Goal: Navigation & Orientation: Find specific page/section

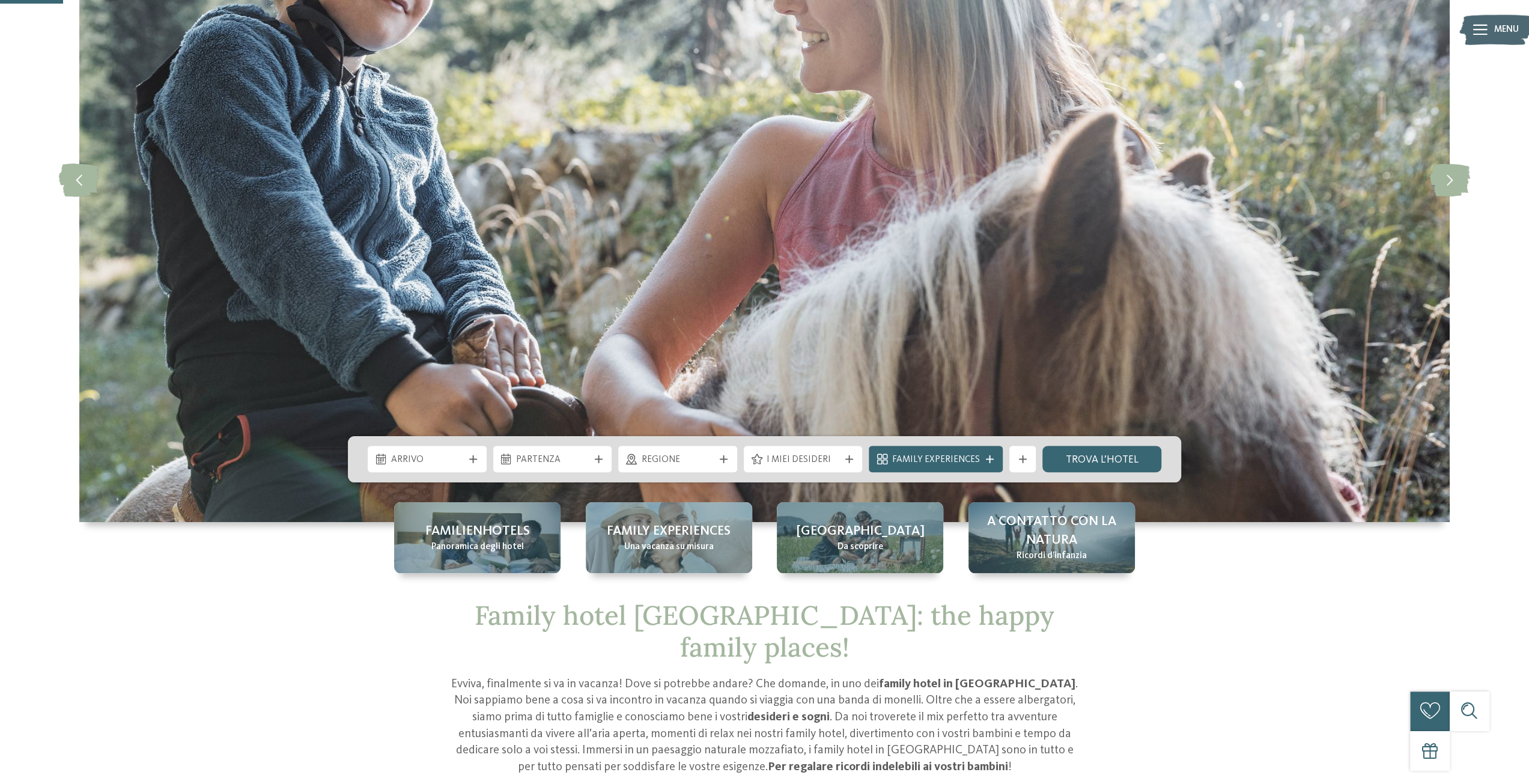
scroll to position [300, 0]
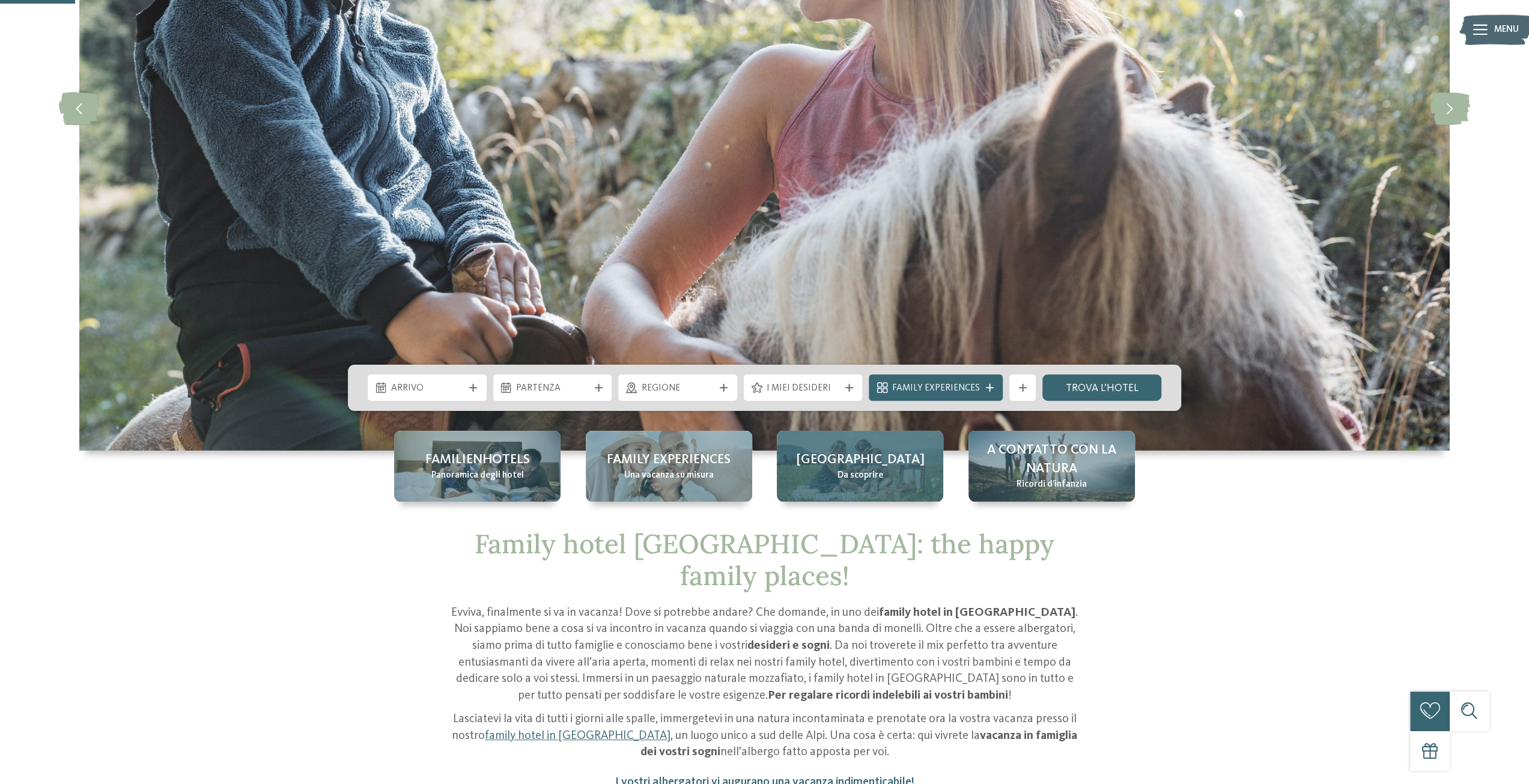
click at [856, 472] on span "Da scoprire" at bounding box center [860, 475] width 46 height 13
click at [860, 460] on span "[GEOGRAPHIC_DATA]" at bounding box center [860, 459] width 128 height 19
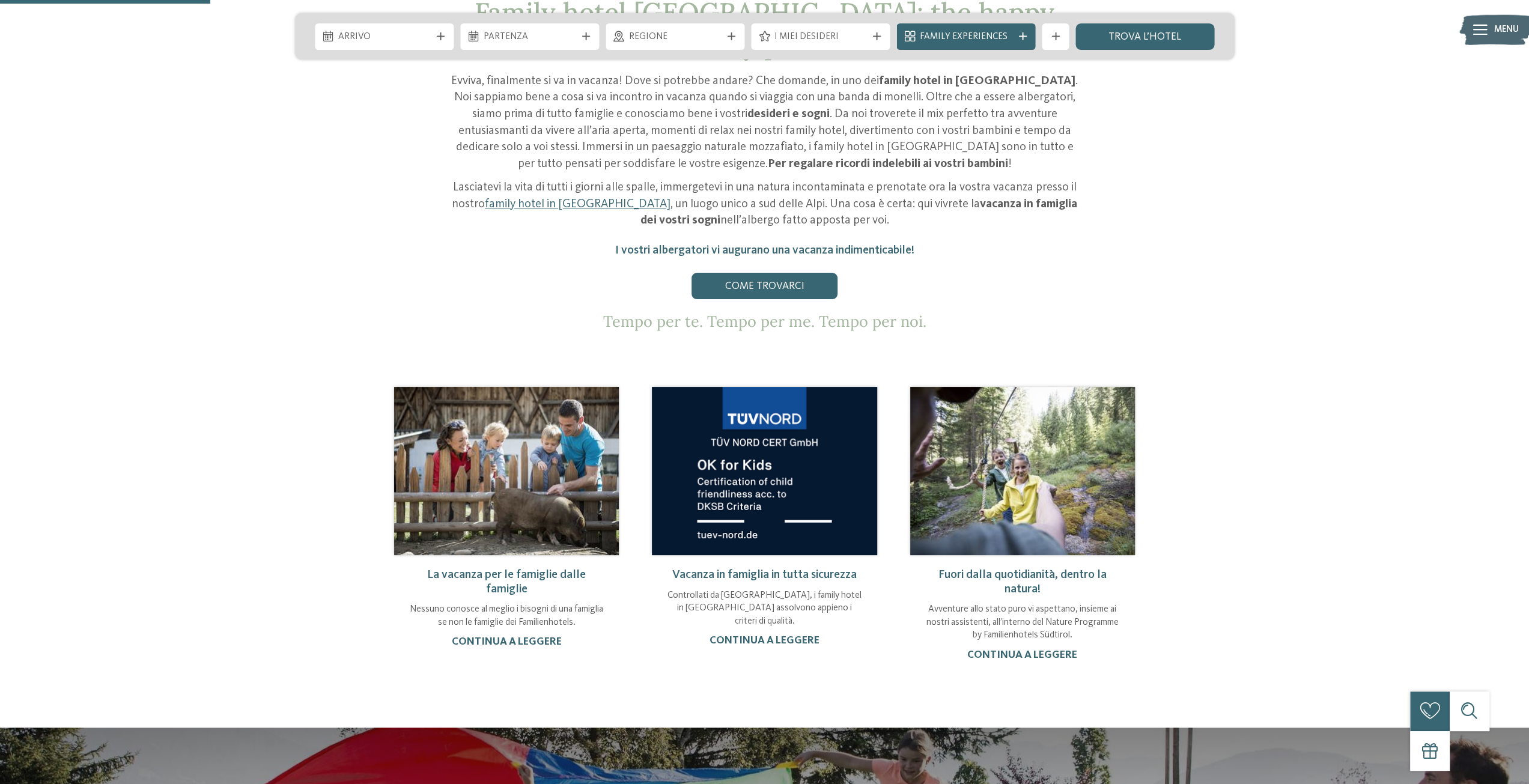
scroll to position [841, 0]
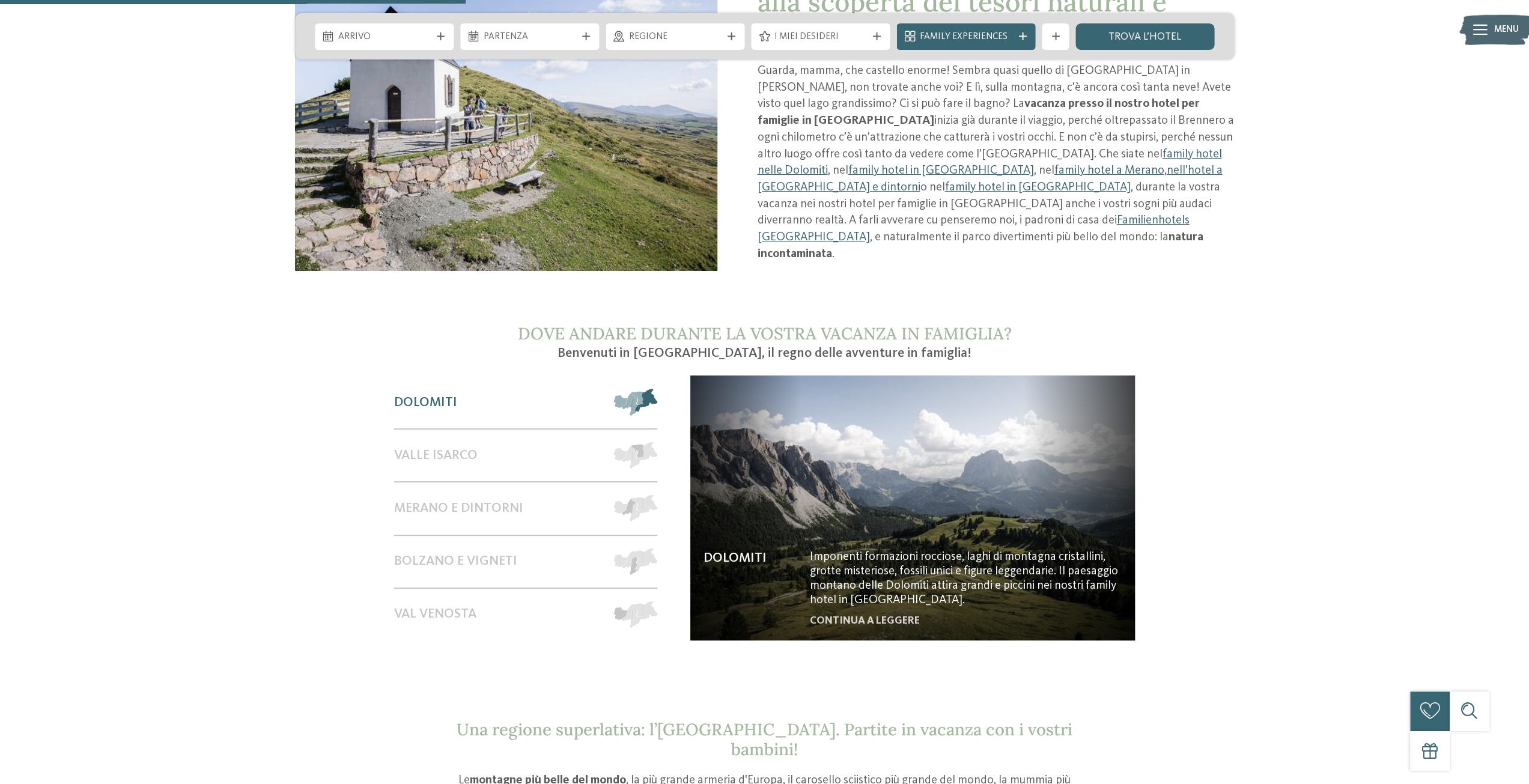
scroll to position [1081, 0]
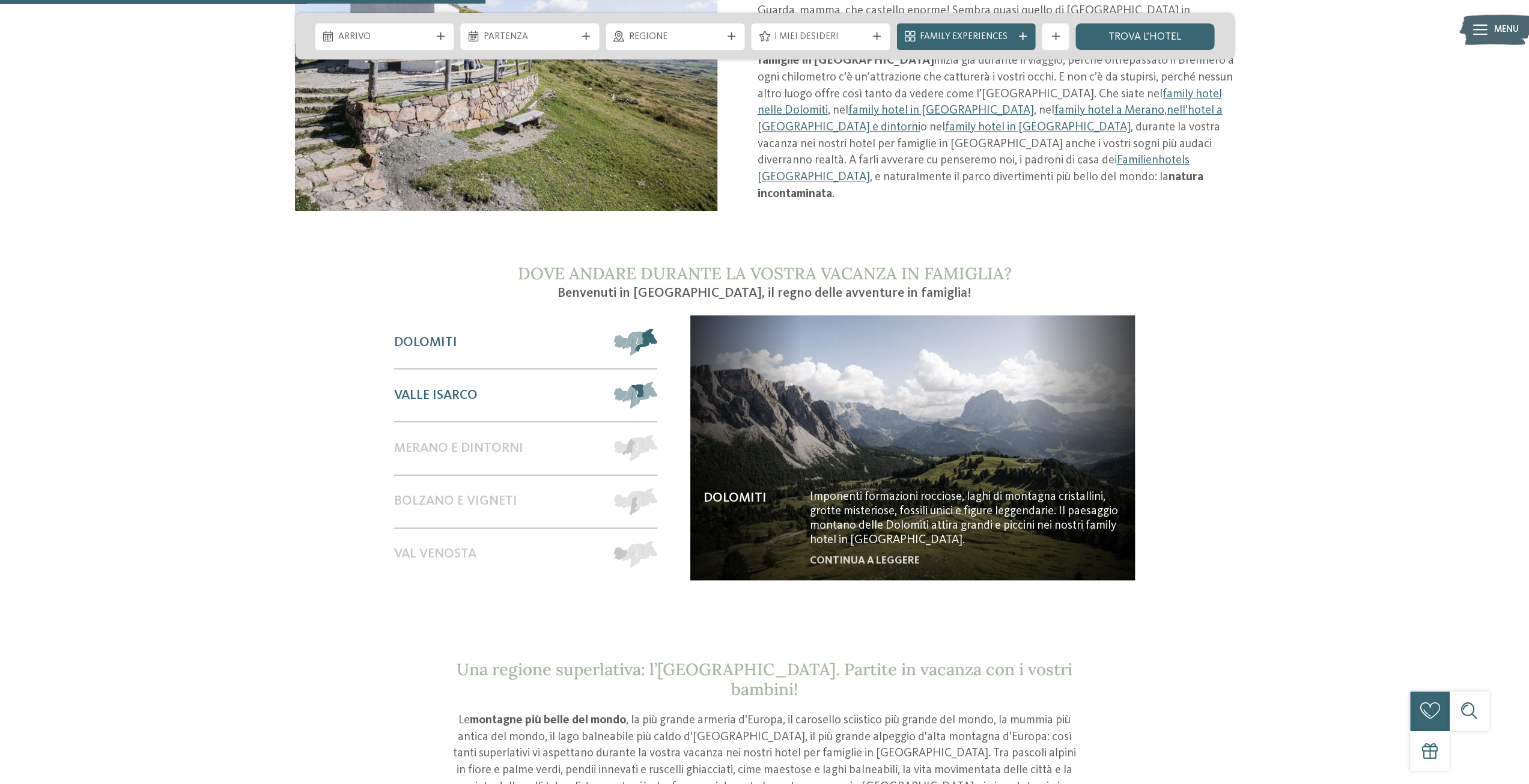
click at [452, 387] on span "Valle Isarco" at bounding box center [436, 394] width 84 height 15
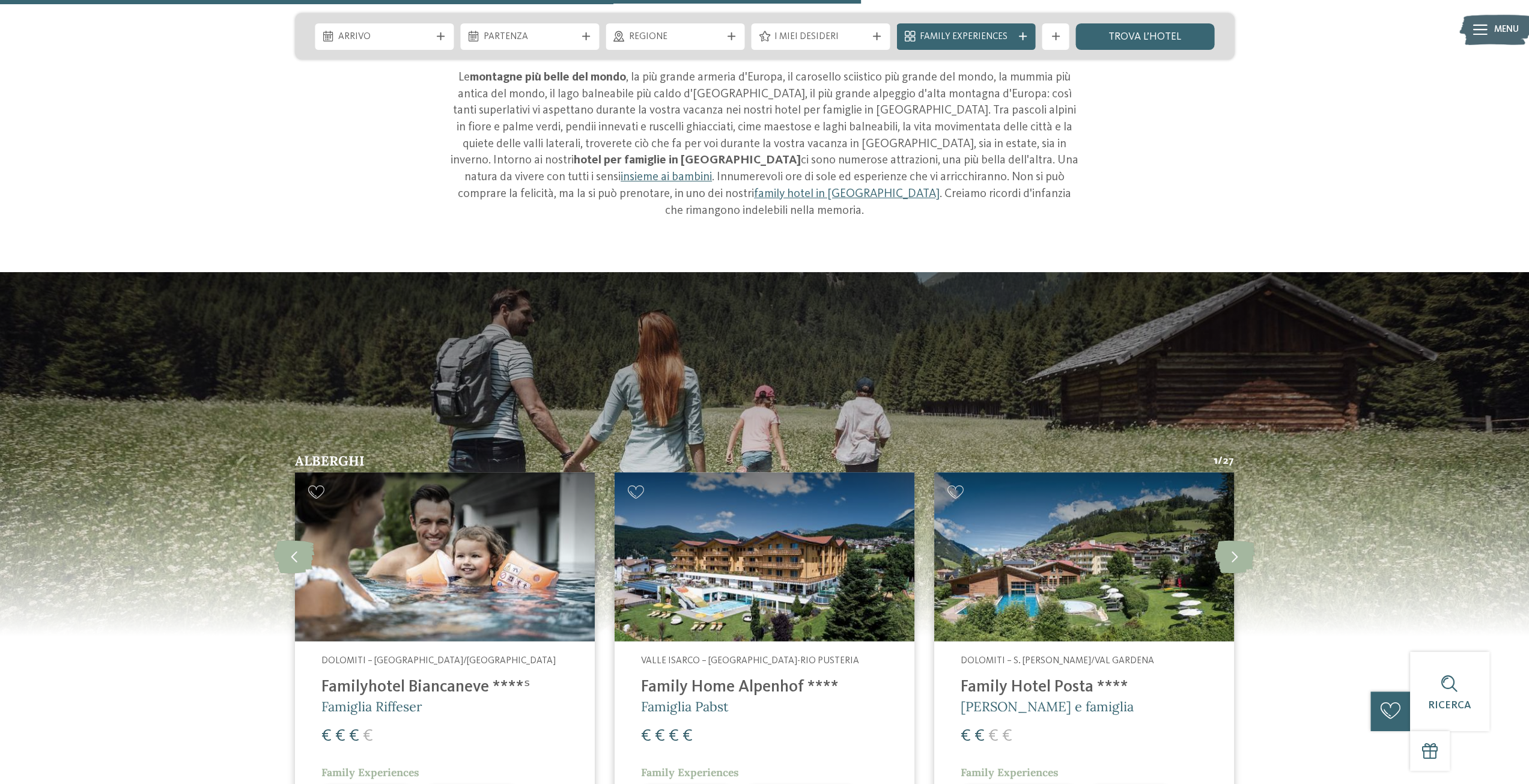
scroll to position [1574, 0]
